Goal: Check status: Check status

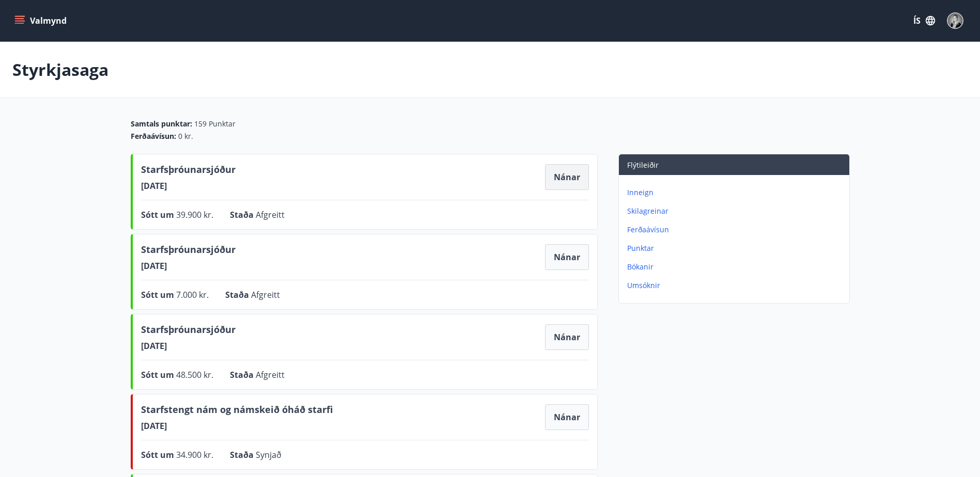
click at [548, 174] on button "Nánar" at bounding box center [567, 177] width 44 height 26
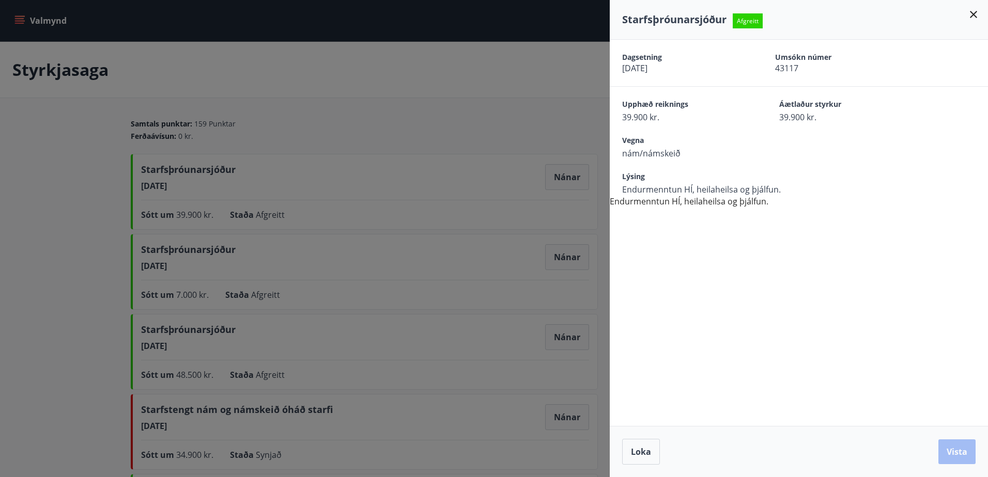
click at [970, 17] on icon at bounding box center [973, 14] width 7 height 7
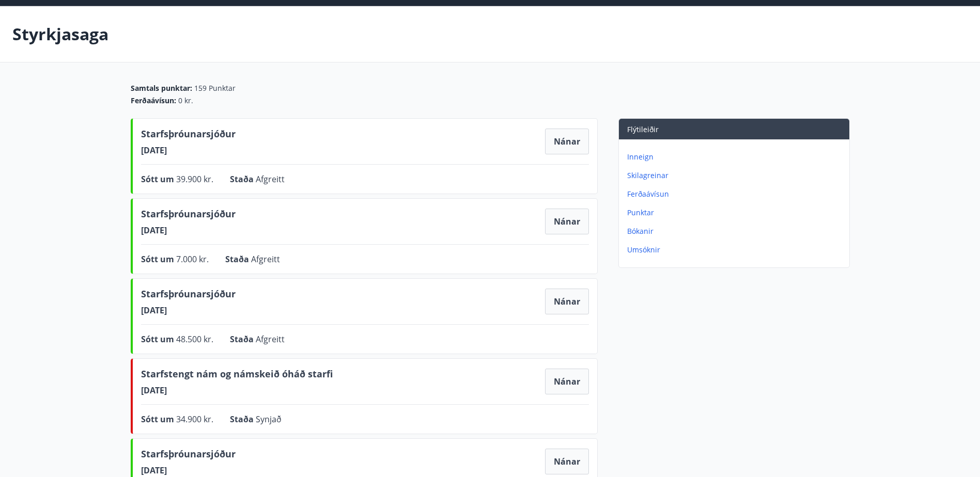
scroll to position [52, 0]
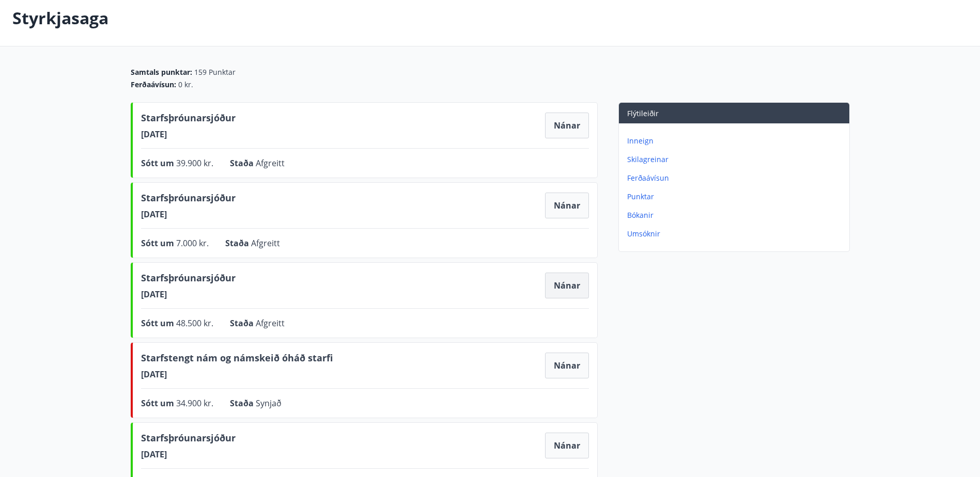
click at [562, 282] on button "Nánar" at bounding box center [567, 286] width 44 height 26
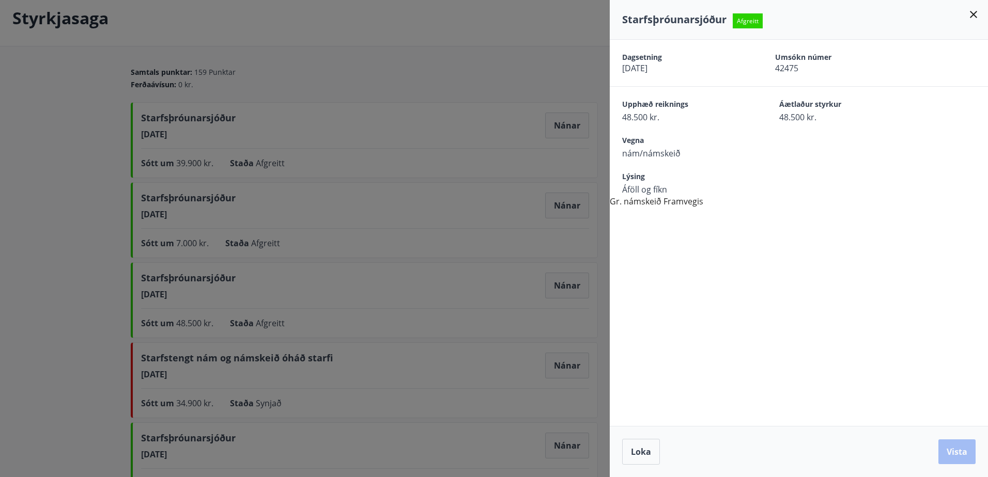
click at [971, 16] on icon at bounding box center [973, 14] width 7 height 7
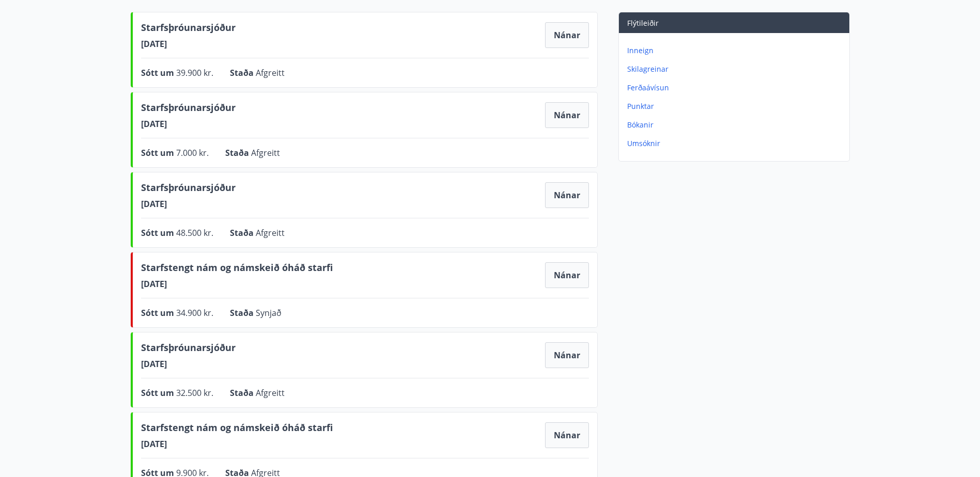
scroll to position [155, 0]
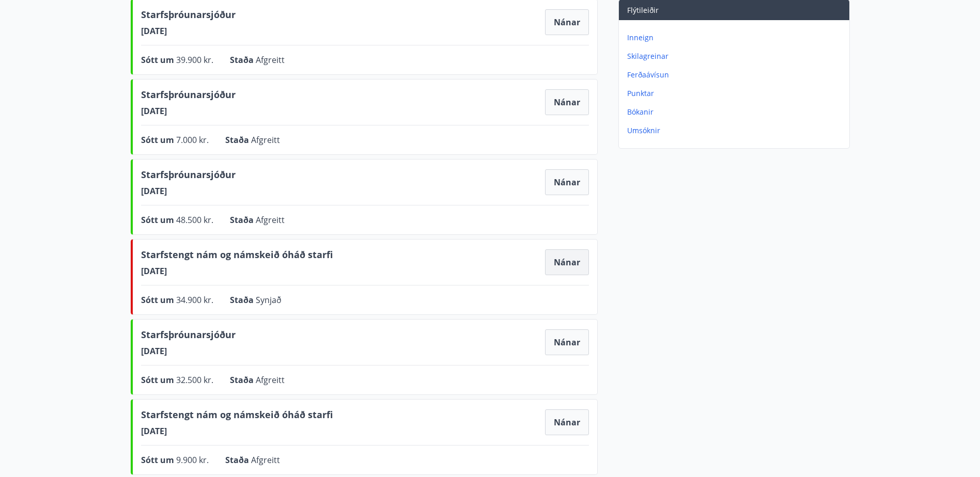
click at [571, 256] on button "Nánar" at bounding box center [567, 262] width 44 height 26
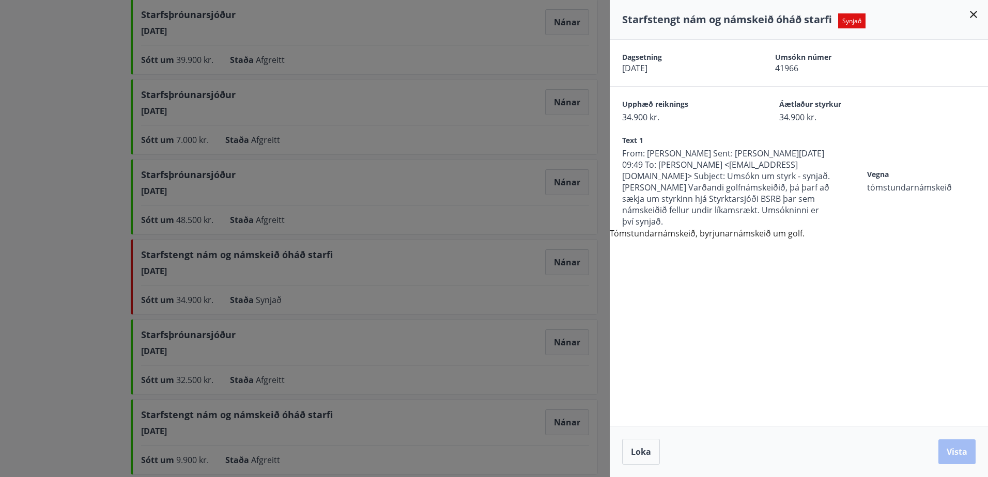
click at [974, 13] on icon at bounding box center [973, 14] width 7 height 7
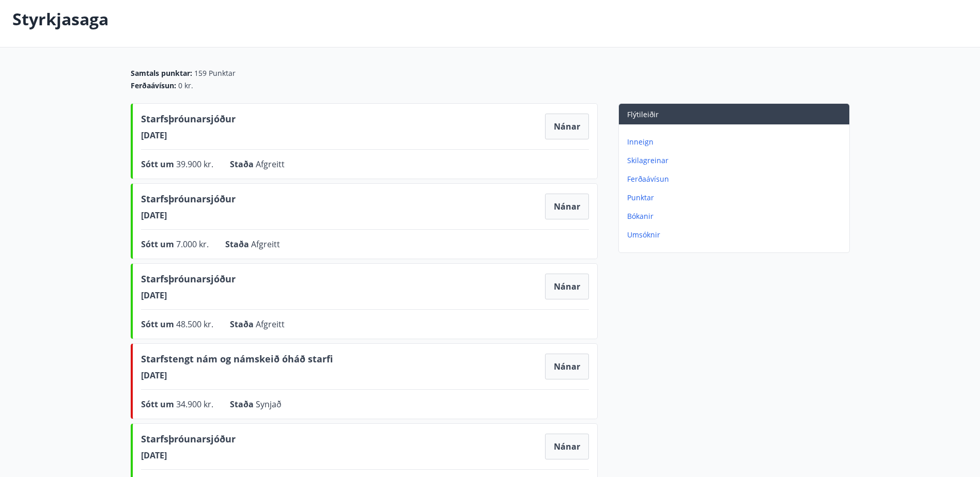
scroll to position [0, 0]
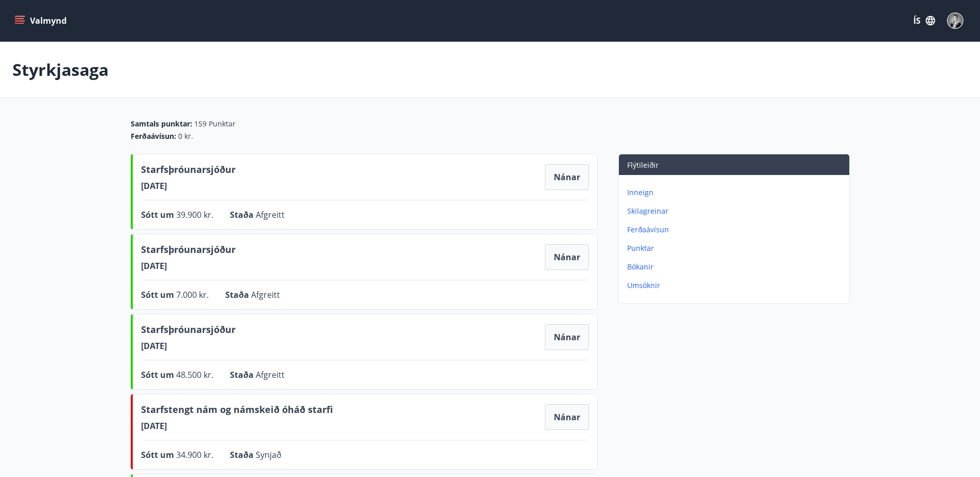
click at [648, 197] on p "Inneign" at bounding box center [736, 192] width 218 height 10
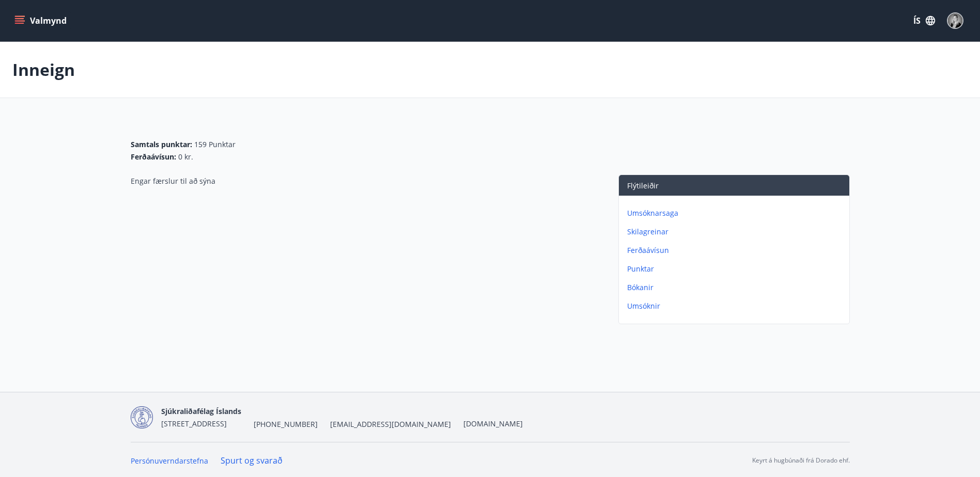
click at [652, 236] on p "Skilagreinar" at bounding box center [736, 232] width 218 height 10
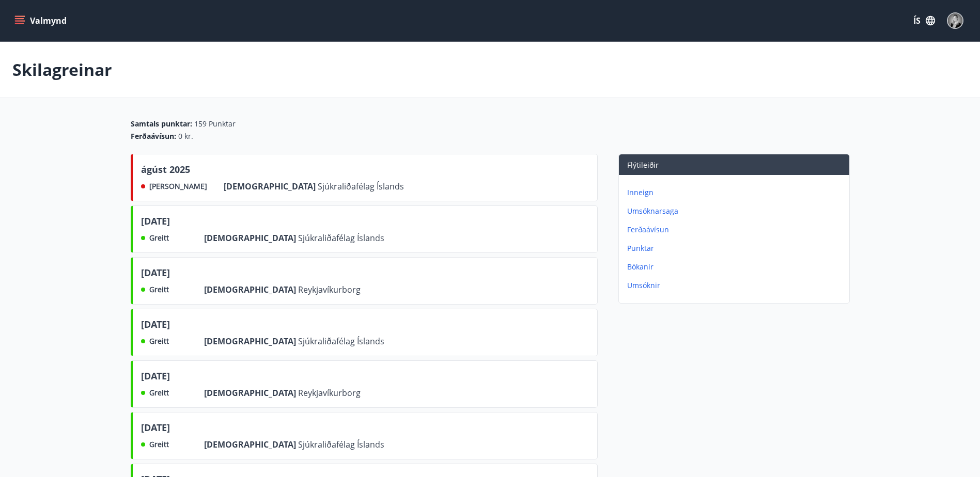
click at [644, 289] on p "Umsóknir" at bounding box center [736, 285] width 218 height 10
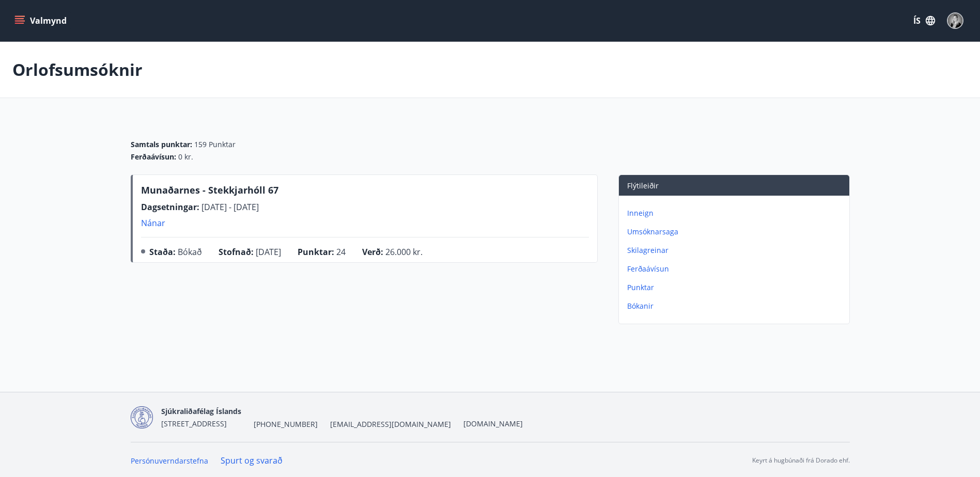
click at [636, 210] on p "Inneign" at bounding box center [736, 213] width 218 height 10
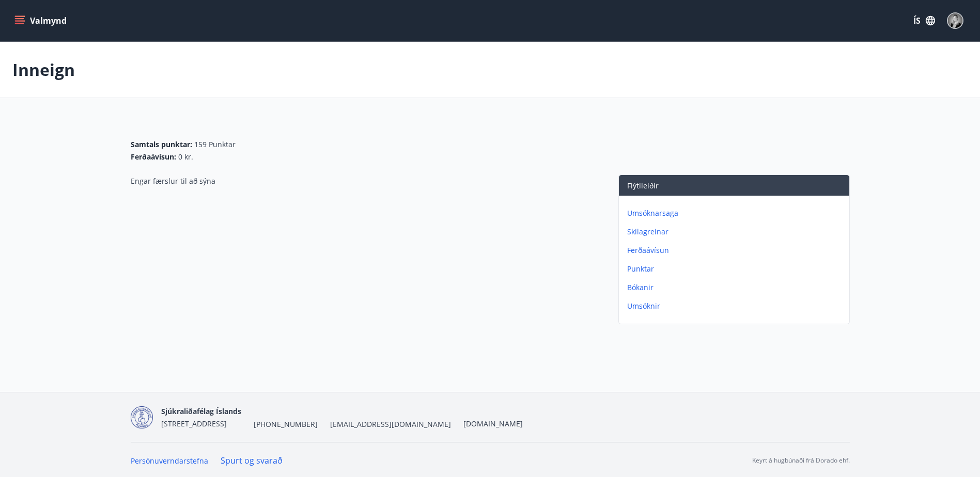
click at [657, 304] on p "Umsóknir" at bounding box center [736, 306] width 218 height 10
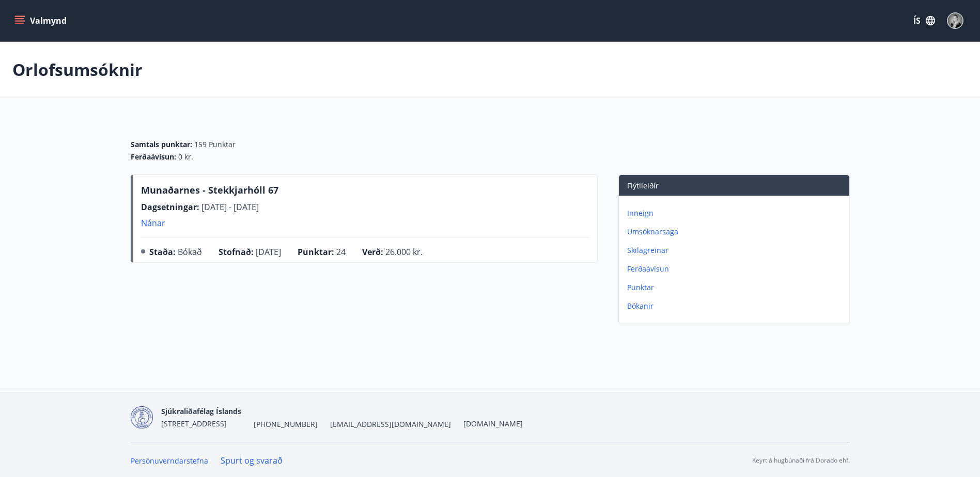
click at [646, 231] on p "Umsóknarsaga" at bounding box center [736, 232] width 218 height 10
